Goal: Information Seeking & Learning: Compare options

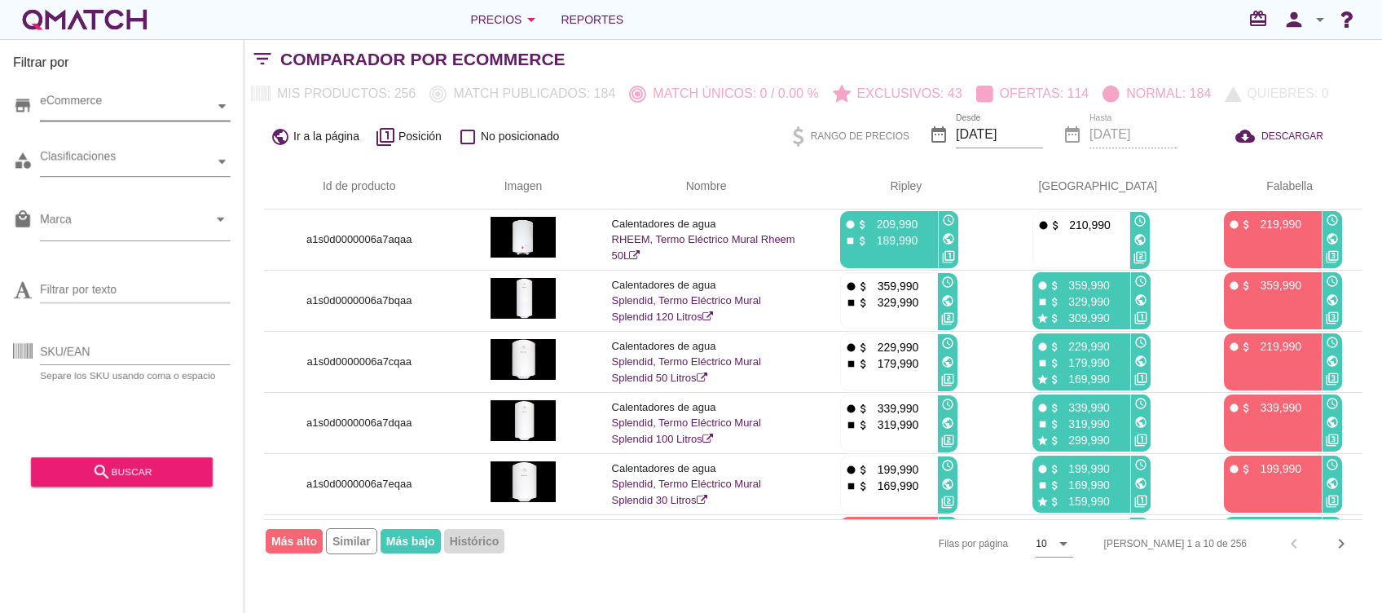
click at [86, 104] on div "eCommerce" at bounding box center [127, 106] width 174 height 17
click at [86, 121] on div "eCommerce [GEOGRAPHIC_DATA]" at bounding box center [135, 106] width 191 height 29
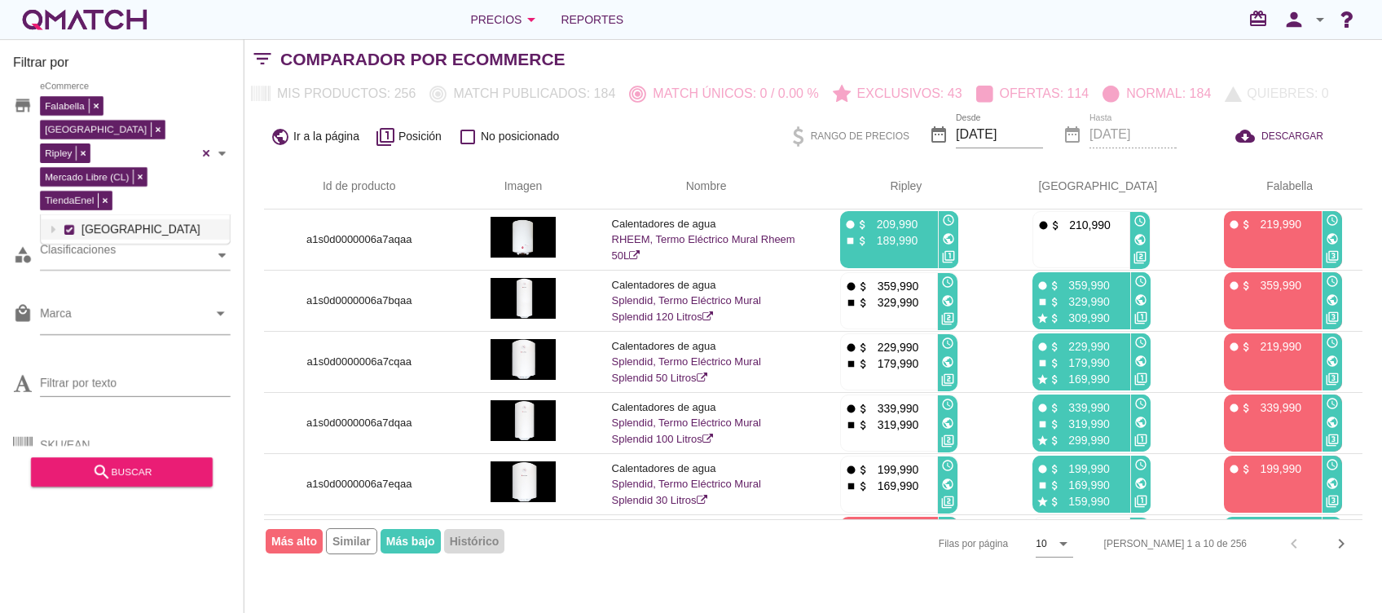
click at [9, 190] on div "Filtrar por store Falabella [PERSON_NAME] Libre (CL) TiendaEnel eCommerce [GEOG…" at bounding box center [122, 325] width 244 height 573
click at [124, 304] on input "Marca" at bounding box center [124, 317] width 168 height 26
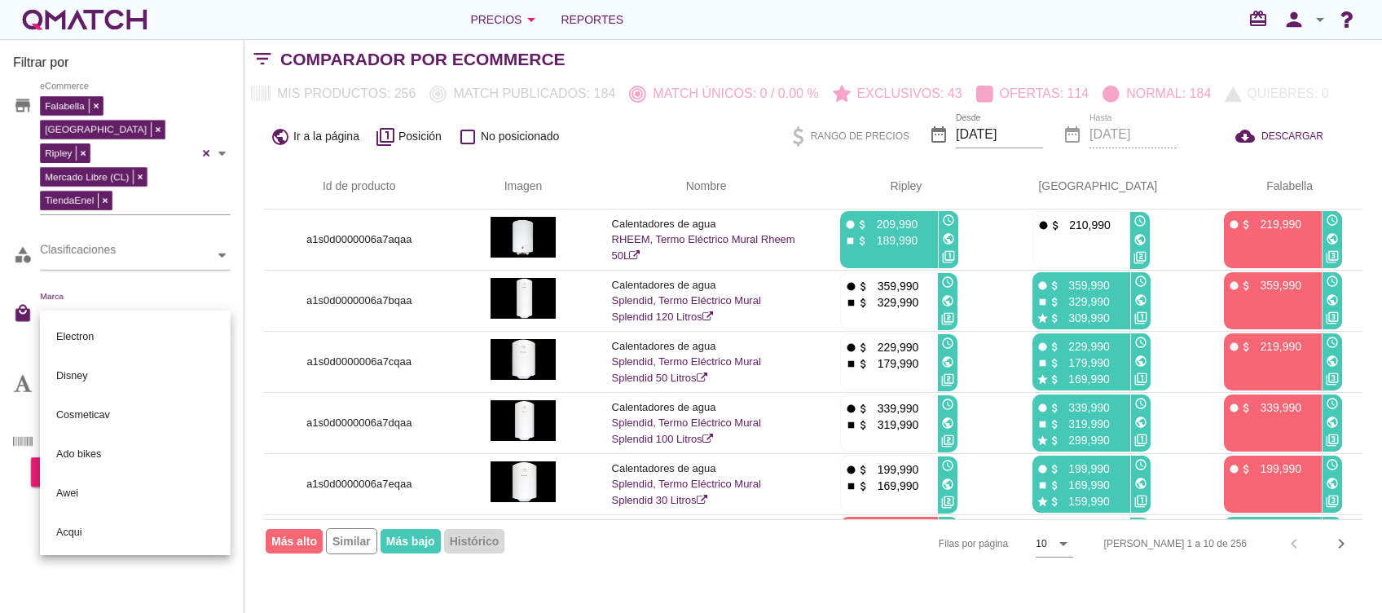
type input "sa"
click at [80, 329] on div "Samsung" at bounding box center [135, 336] width 165 height 39
click at [0, 450] on div "Filtrar por store Falabella [PERSON_NAME] Libre (CL) TiendaEnel eCommerce categ…" at bounding box center [122, 325] width 244 height 573
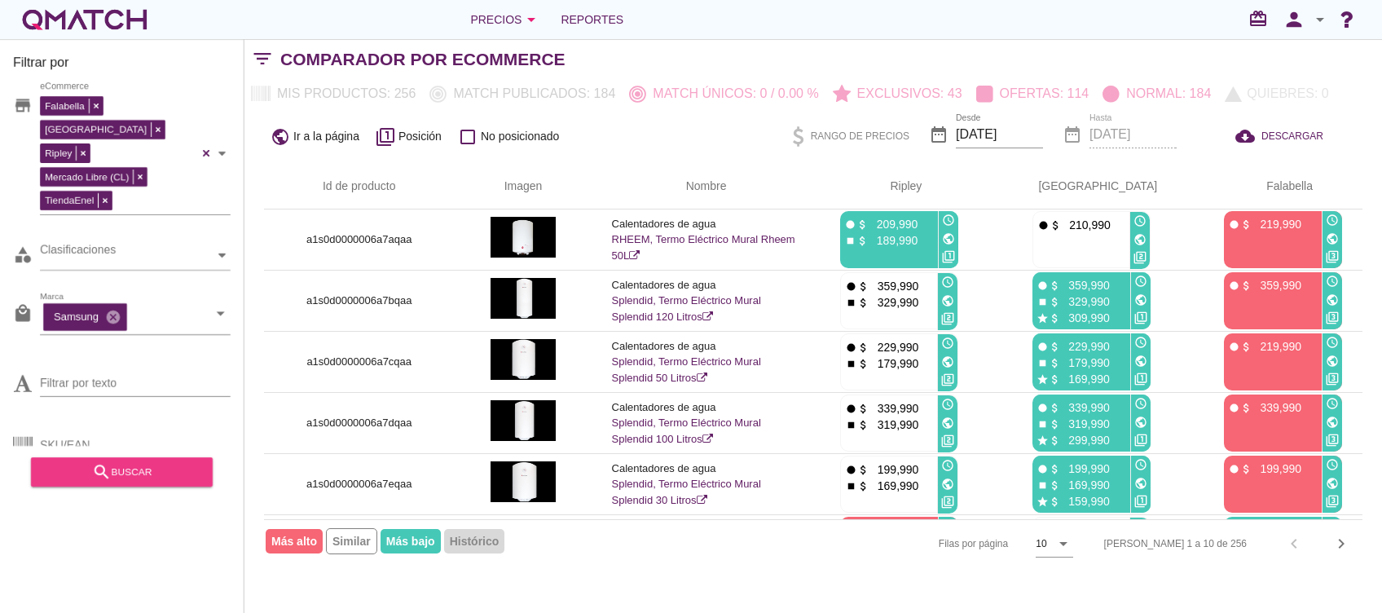
click at [91, 478] on div "search buscar" at bounding box center [122, 472] width 156 height 20
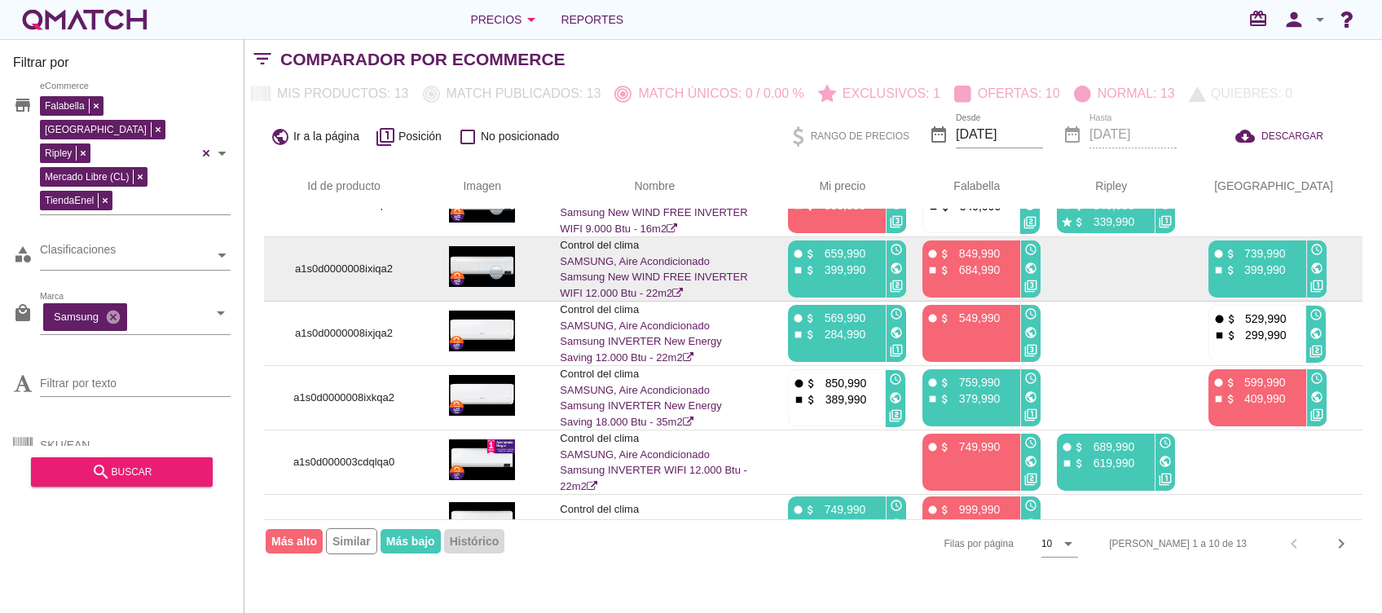
scroll to position [108, 0]
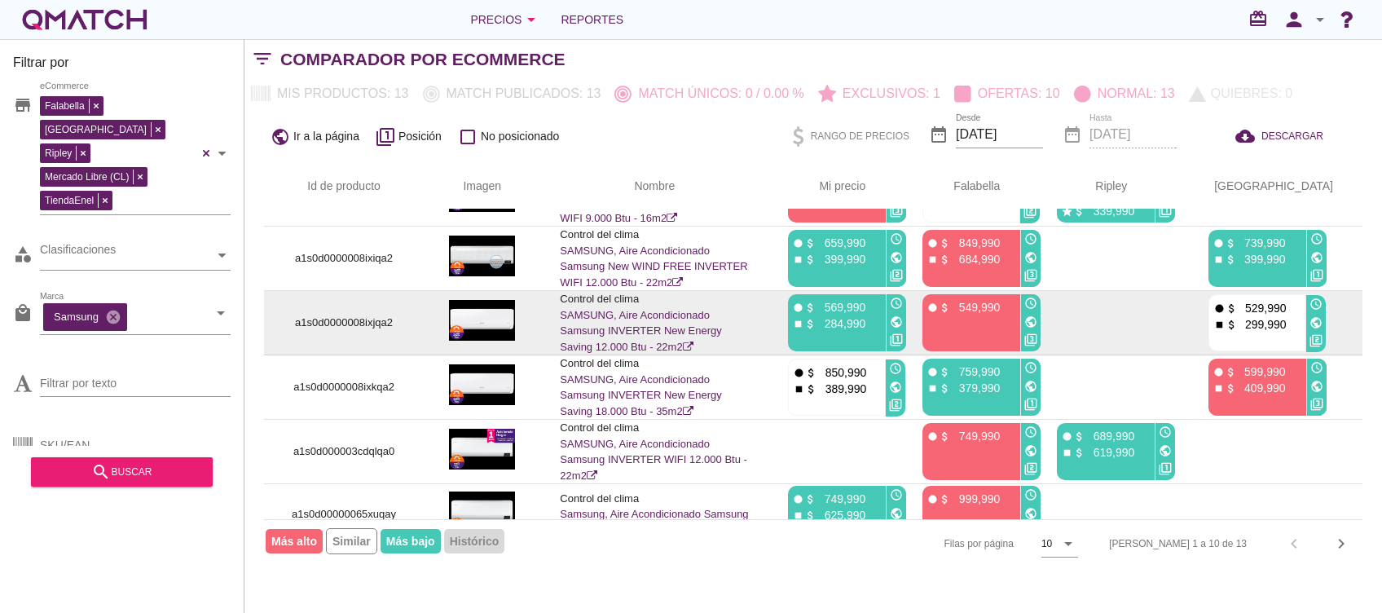
drag, startPoint x: 843, startPoint y: 328, endPoint x: 889, endPoint y: 328, distance: 45.6
click at [878, 328] on div "stop attach_money 284,990" at bounding box center [835, 322] width 86 height 16
click at [876, 341] on div "fiber_manual_record attach_money 569,990 stop attach_money 284,990" at bounding box center [835, 322] width 94 height 57
drag, startPoint x: 828, startPoint y: 331, endPoint x: 872, endPoint y: 333, distance: 44.9
click at [872, 333] on div "fiber_manual_record attach_money 569,990 stop attach_money 284,990" at bounding box center [835, 322] width 94 height 57
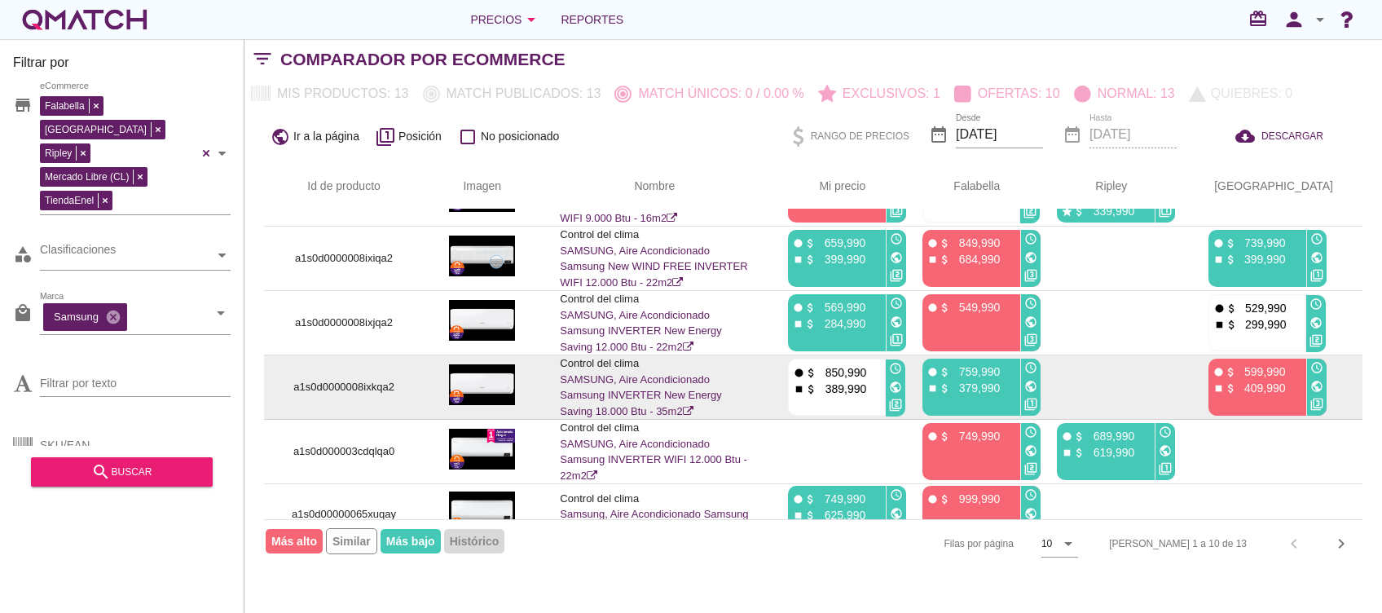
drag, startPoint x: 837, startPoint y: 393, endPoint x: 890, endPoint y: 388, distance: 53.3
click at [879, 388] on div "stop attach_money 389,990" at bounding box center [836, 388] width 86 height 16
click at [863, 397] on div "389,990" at bounding box center [841, 391] width 49 height 16
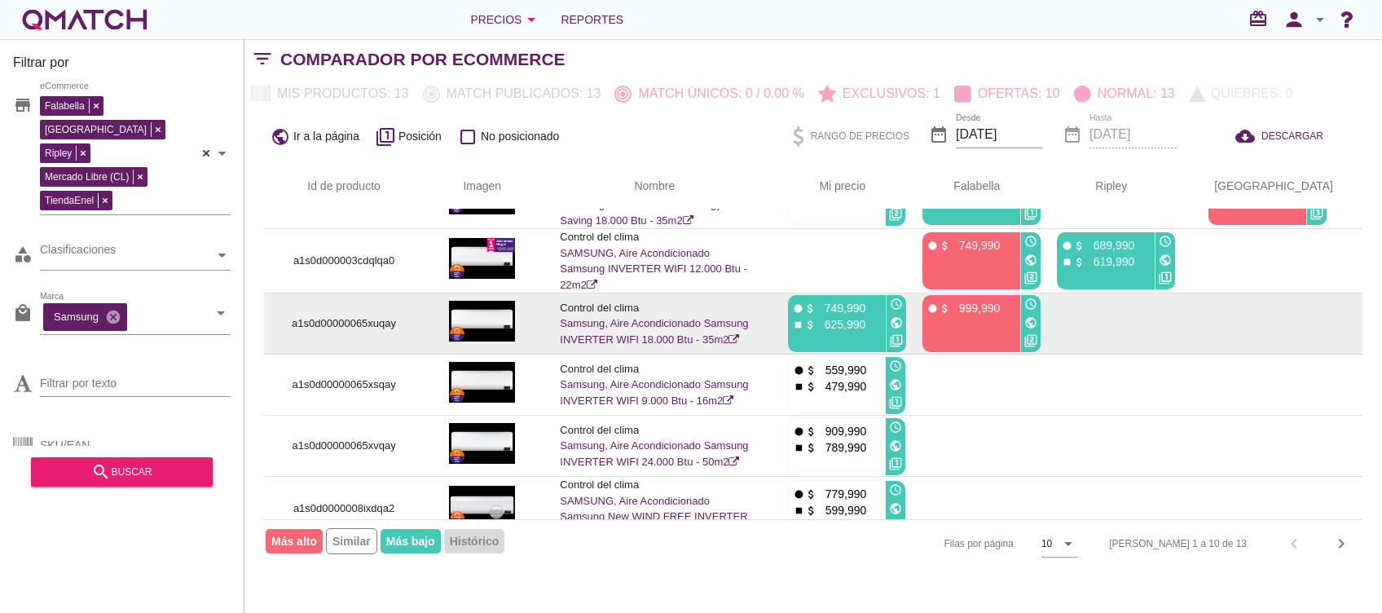
scroll to position [319, 0]
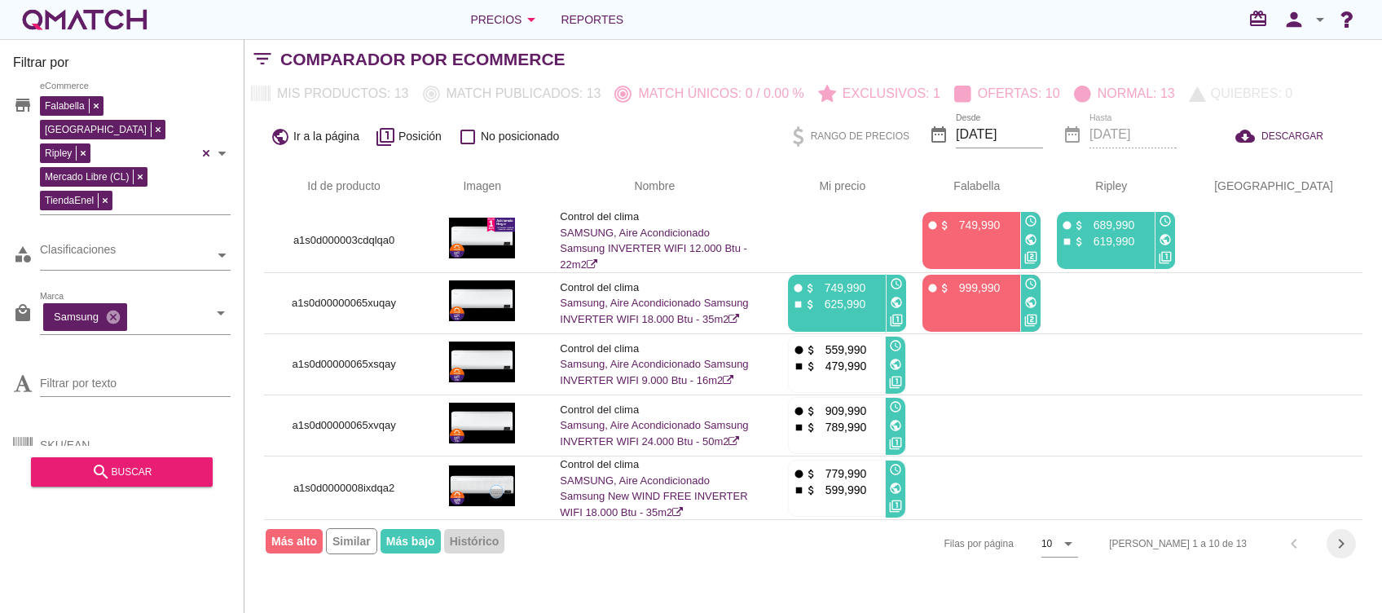
click at [1343, 547] on icon "chevron_right" at bounding box center [1341, 544] width 20 height 20
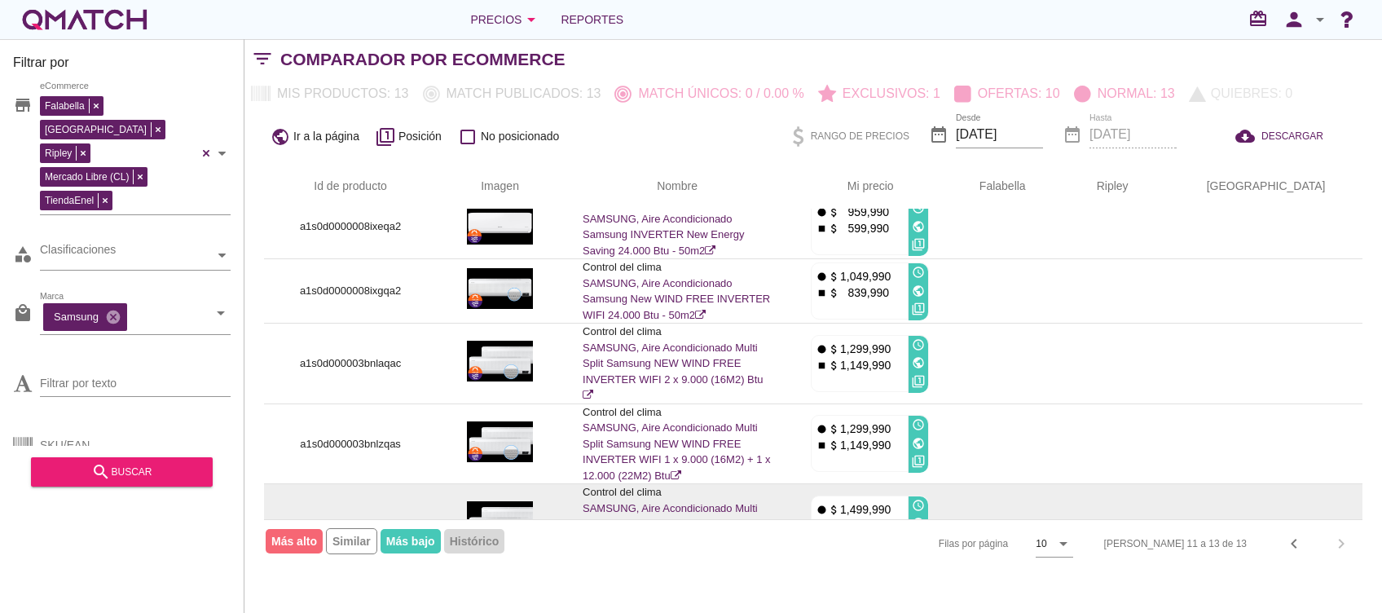
scroll to position [0, 0]
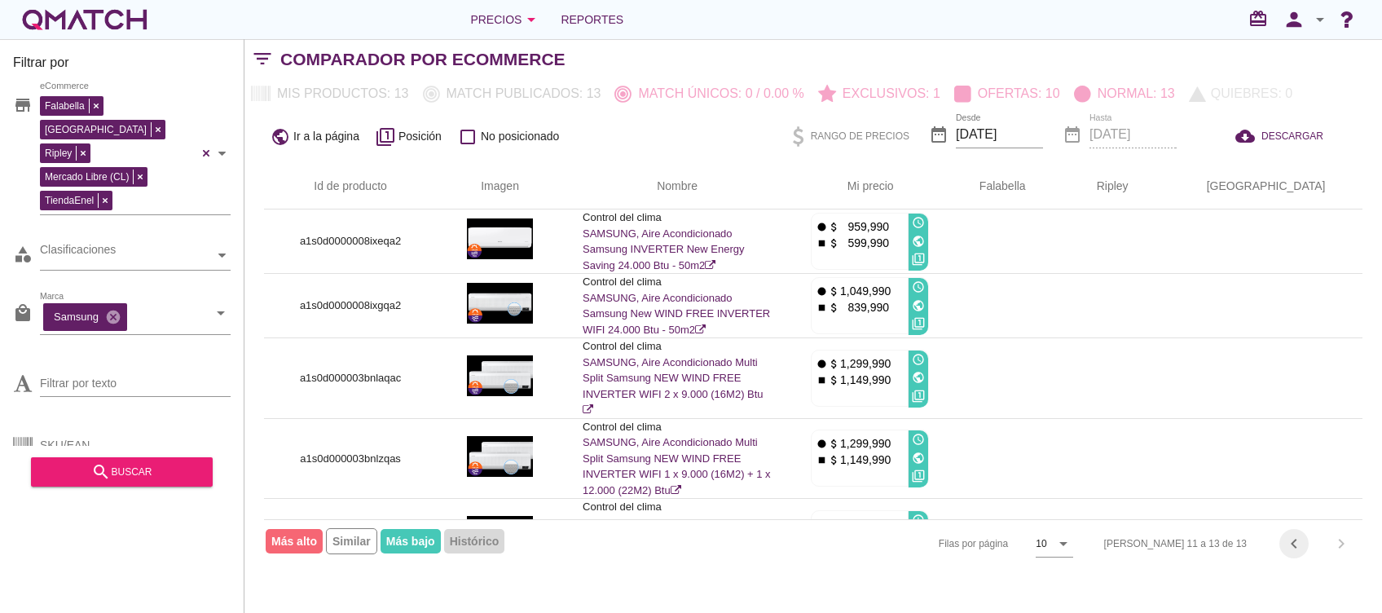
click at [1288, 552] on icon "chevron_left" at bounding box center [1294, 544] width 20 height 20
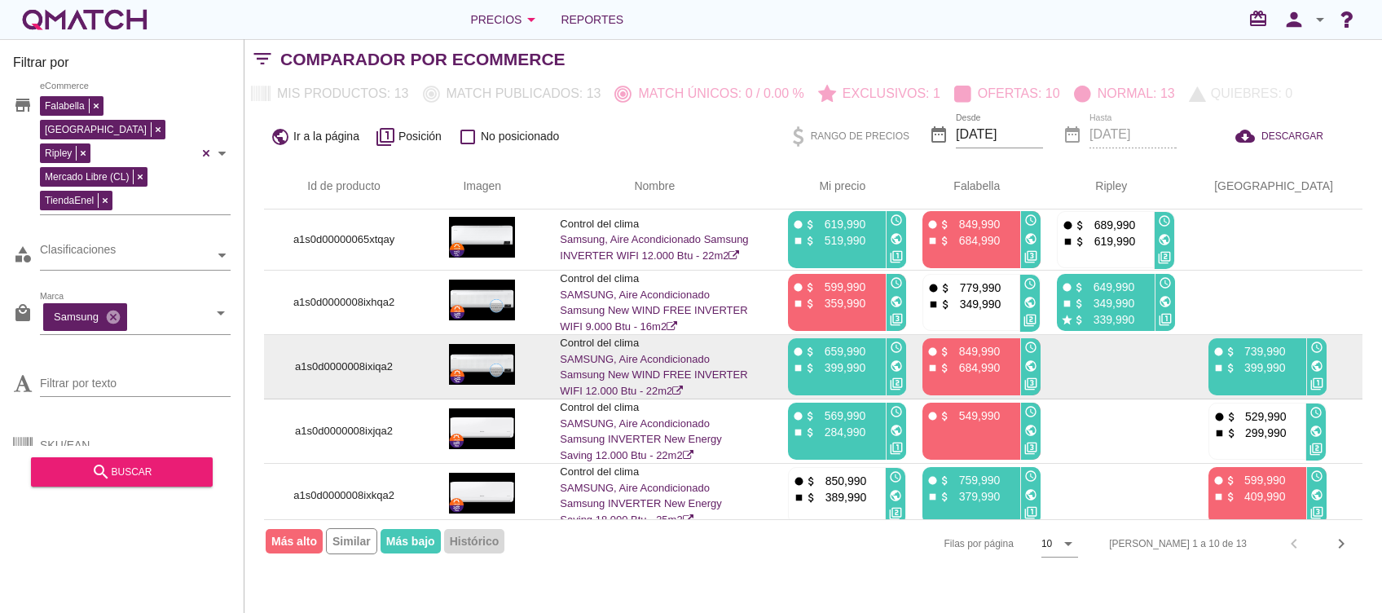
scroll to position [319, 0]
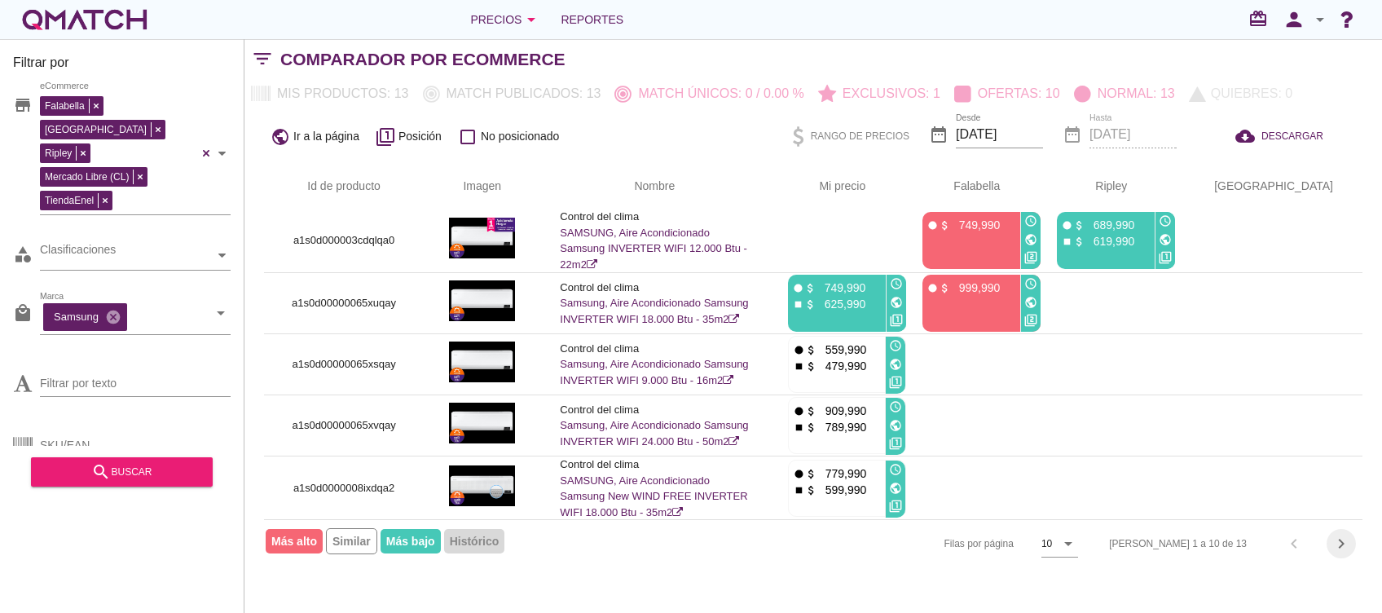
click at [1332, 545] on icon "chevron_right" at bounding box center [1341, 544] width 20 height 20
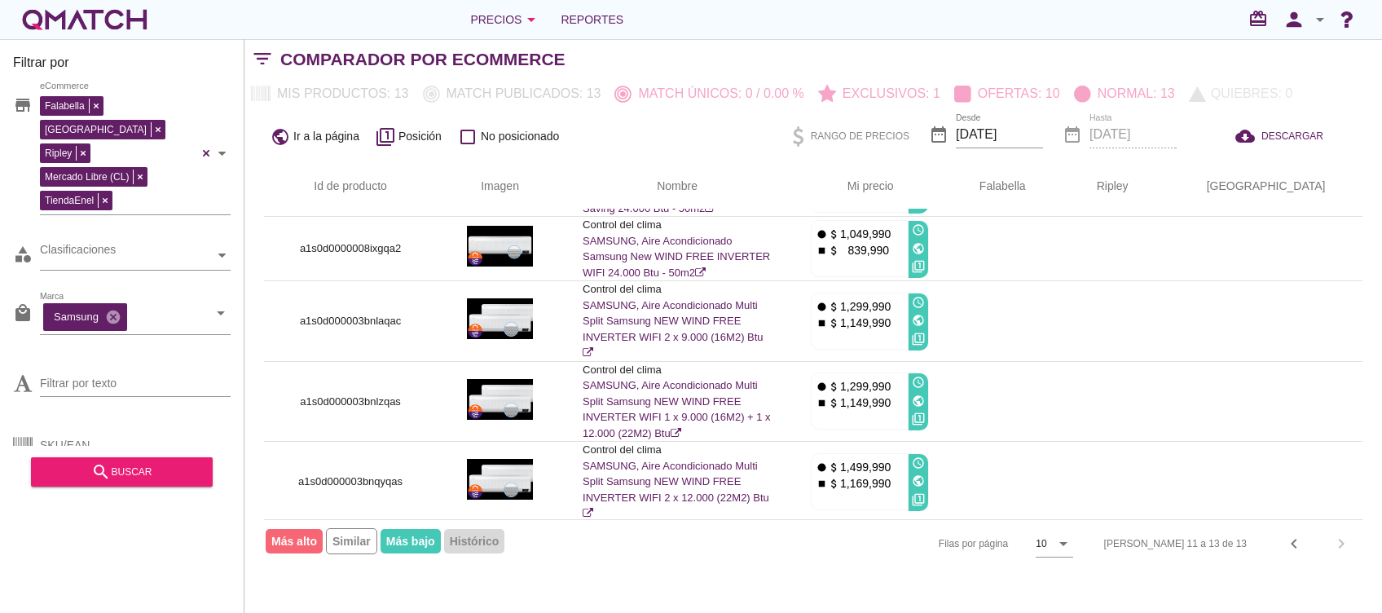
scroll to position [0, 0]
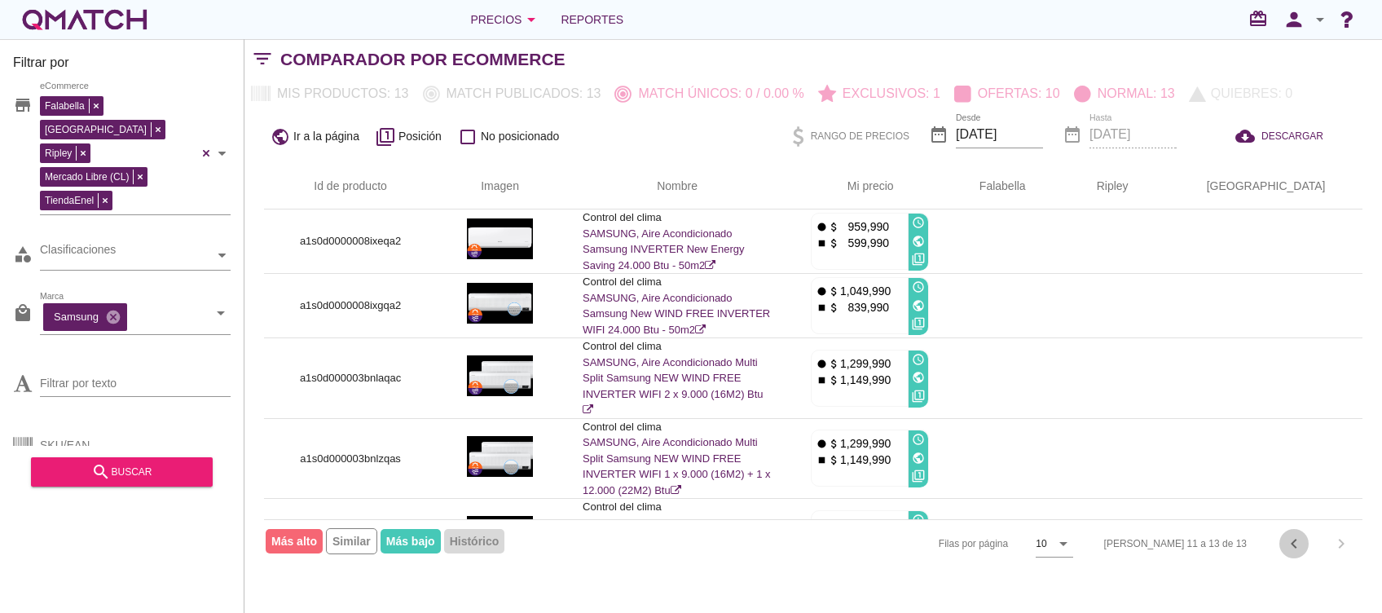
click at [1302, 541] on icon "chevron_left" at bounding box center [1294, 544] width 20 height 20
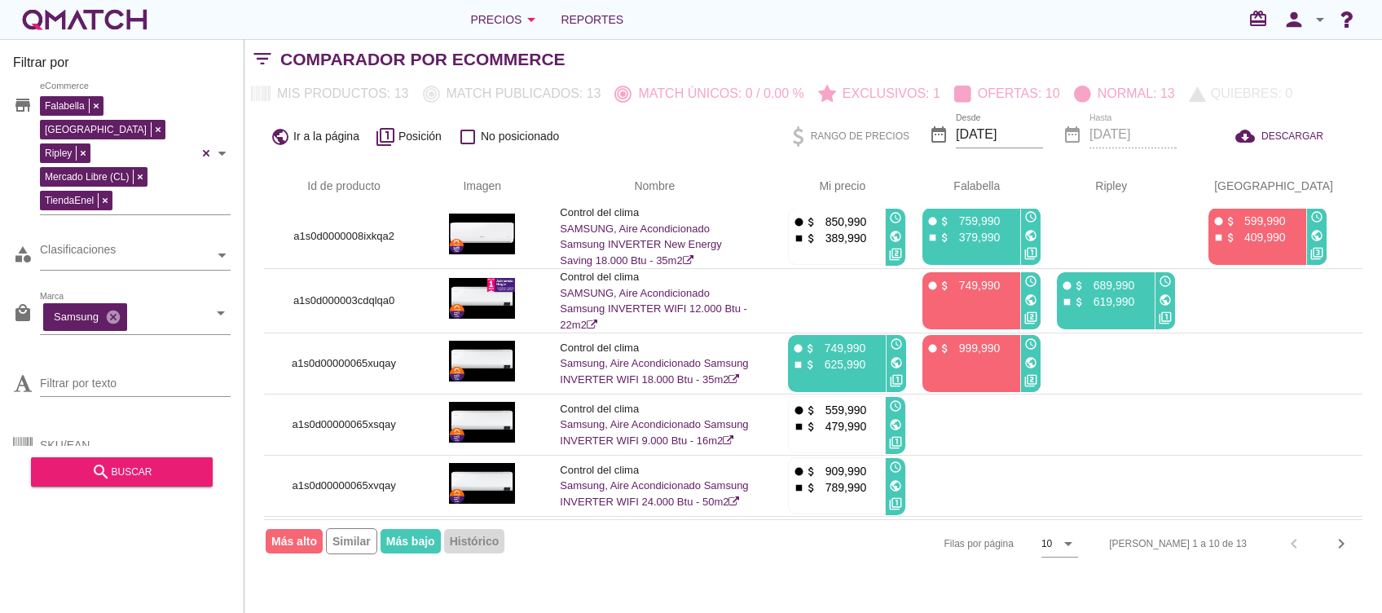
scroll to position [210, 0]
